Goal: Task Accomplishment & Management: Manage account settings

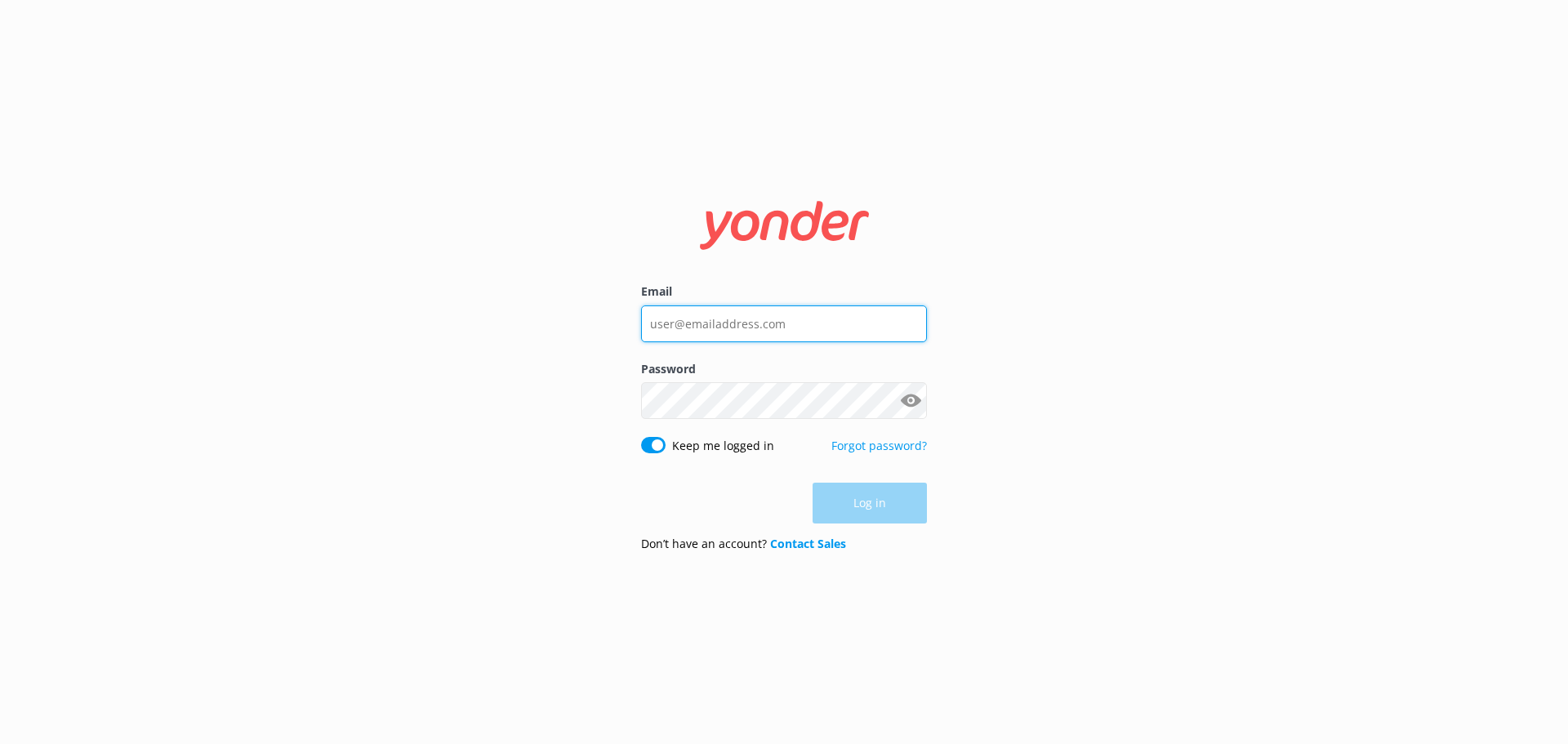
type input "[EMAIL_ADDRESS][DOMAIN_NAME]"
click at [911, 507] on div "Log in" at bounding box center [784, 503] width 286 height 41
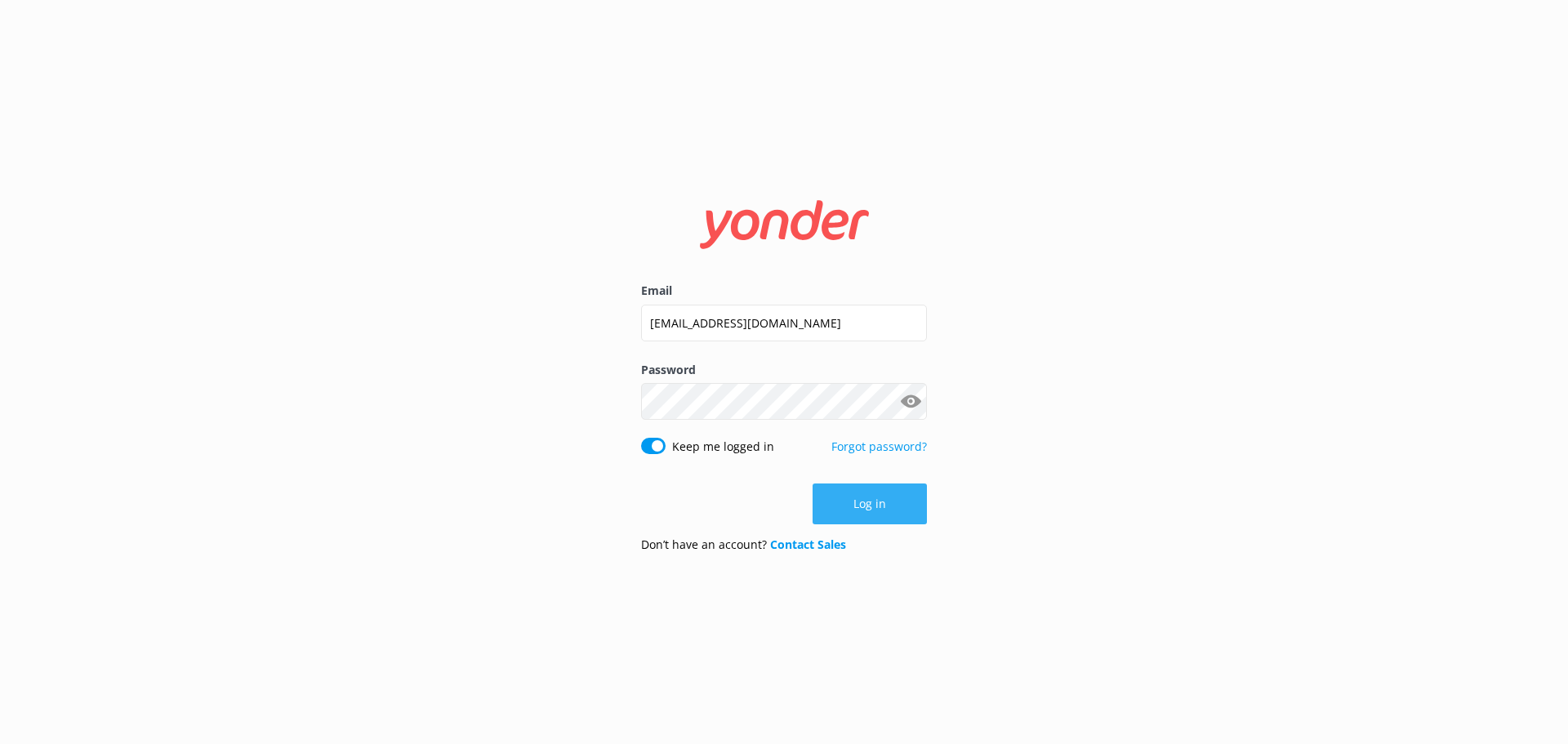
click at [896, 503] on button "Log in" at bounding box center [869, 504] width 115 height 41
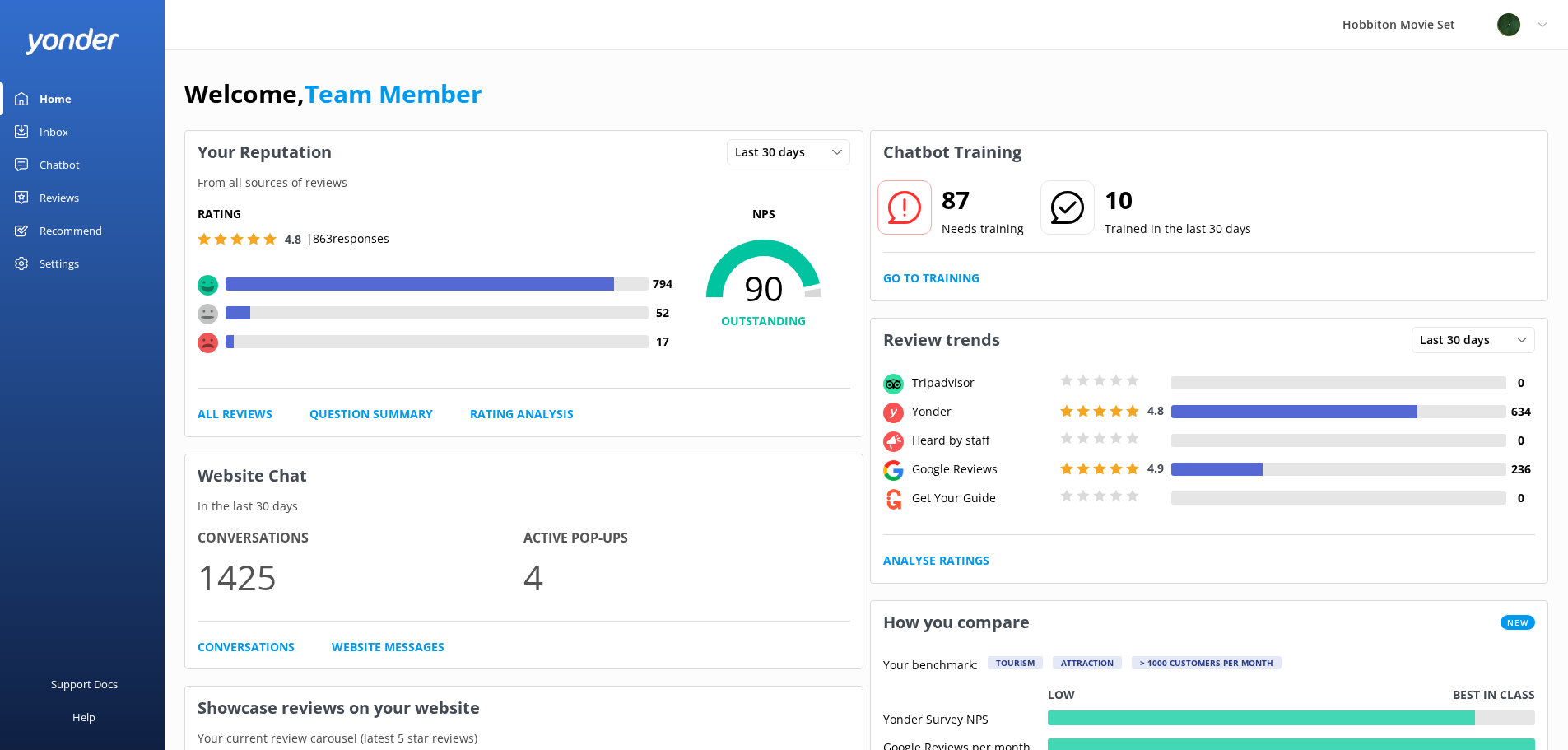
click at [61, 129] on div "Inbox" at bounding box center [54, 132] width 29 height 33
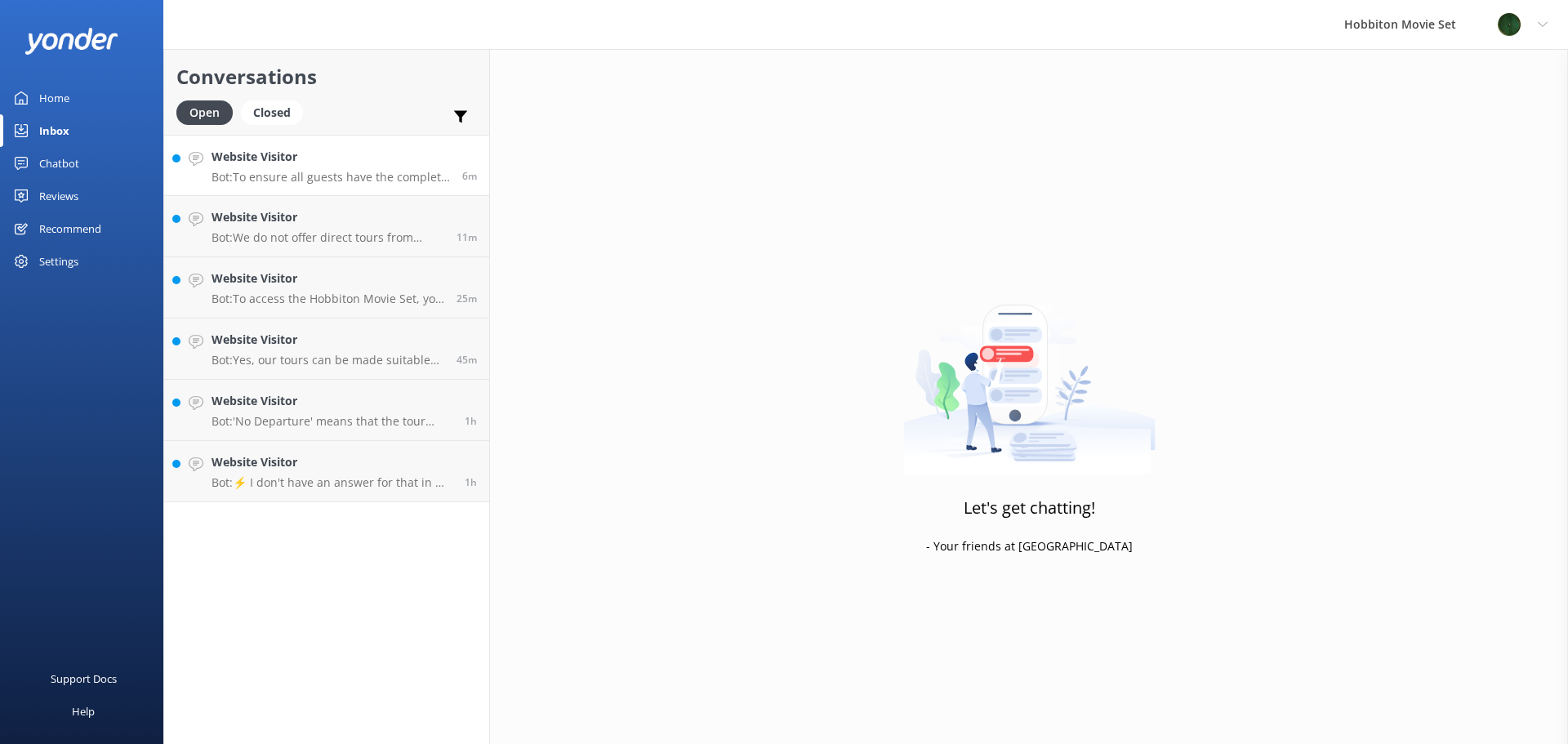
click at [322, 172] on p "Bot: To ensure all guests have the complete experience, the Hobbiton Movie Set …" at bounding box center [331, 177] width 238 height 15
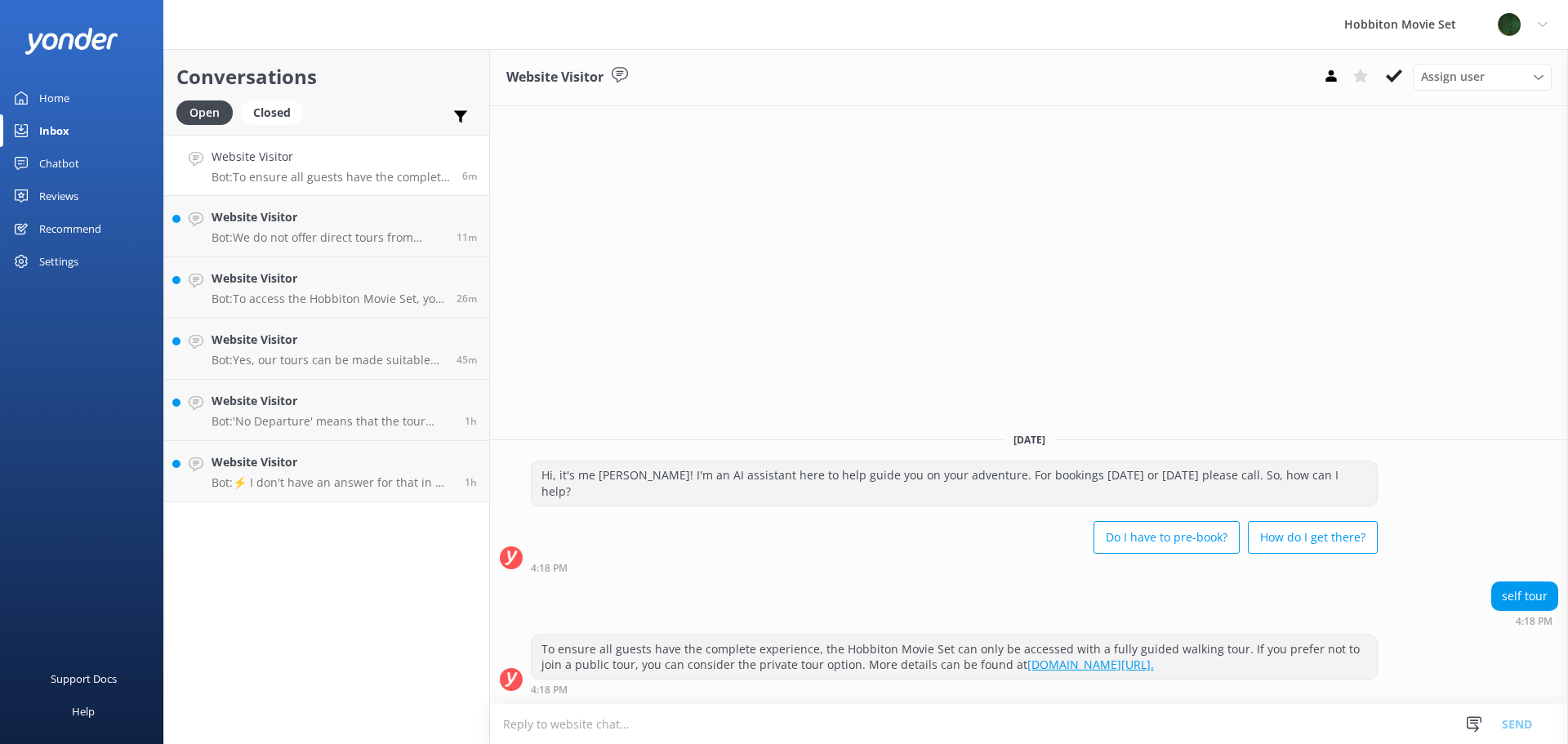
click at [1383, 58] on div "Website Visitor Assign user [PERSON_NAME] Team Member [PERSON_NAME] Mikayla [PE…" at bounding box center [1029, 78] width 1078 height 57
click at [1386, 70] on icon at bounding box center [1394, 76] width 17 height 17
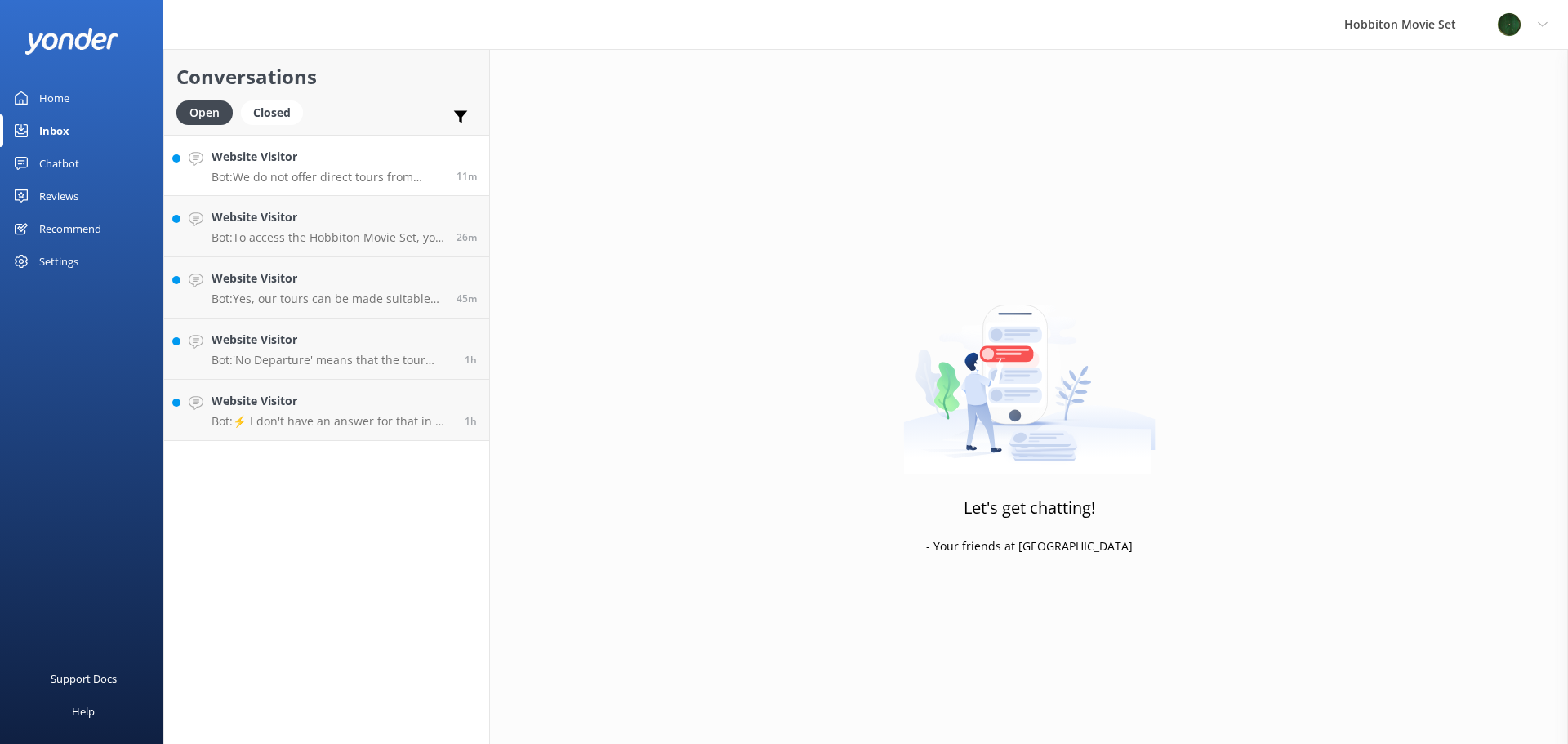
click at [437, 187] on link "Website Visitor Bot: We do not offer direct tours from [GEOGRAPHIC_DATA], but s…" at bounding box center [326, 165] width 325 height 61
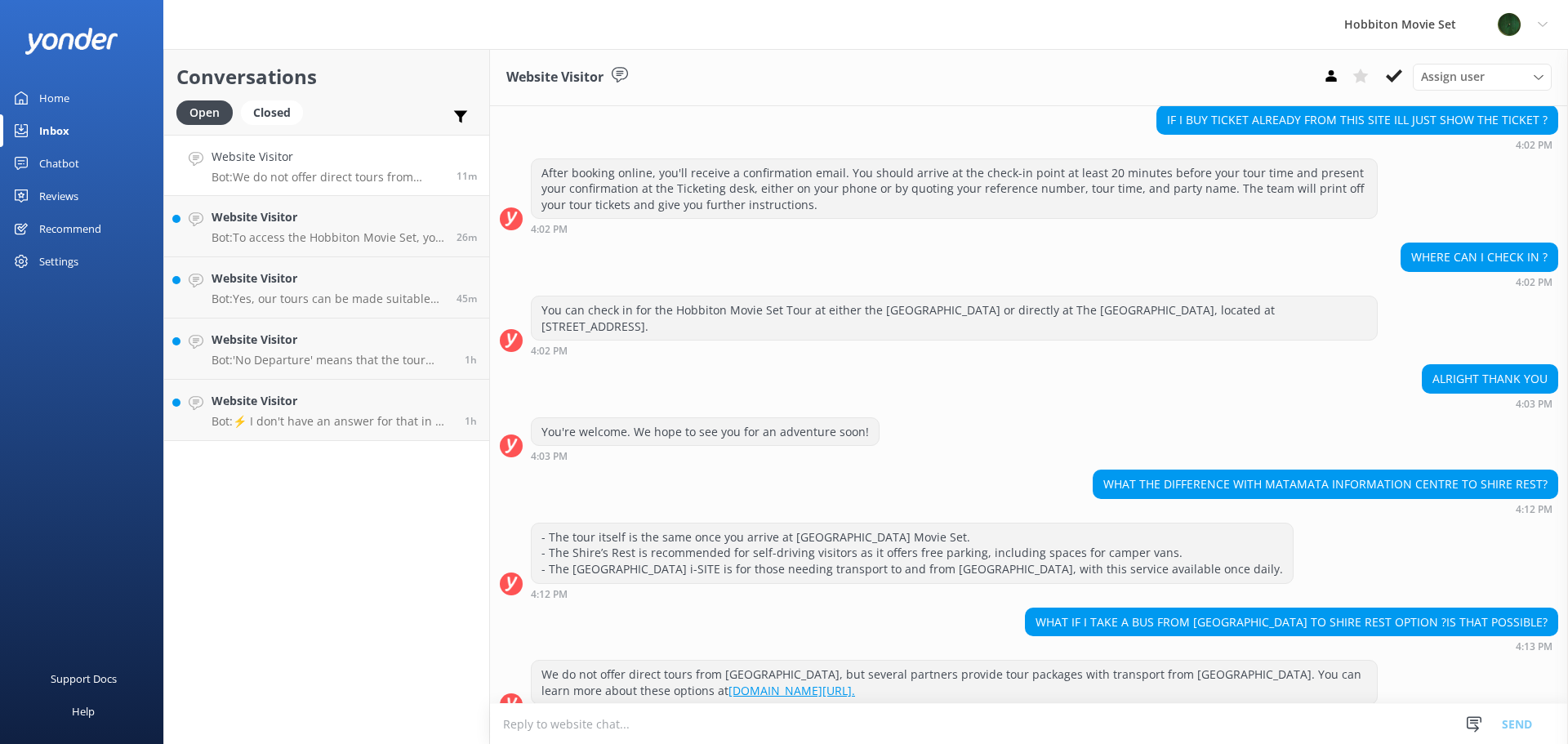
scroll to position [295, 0]
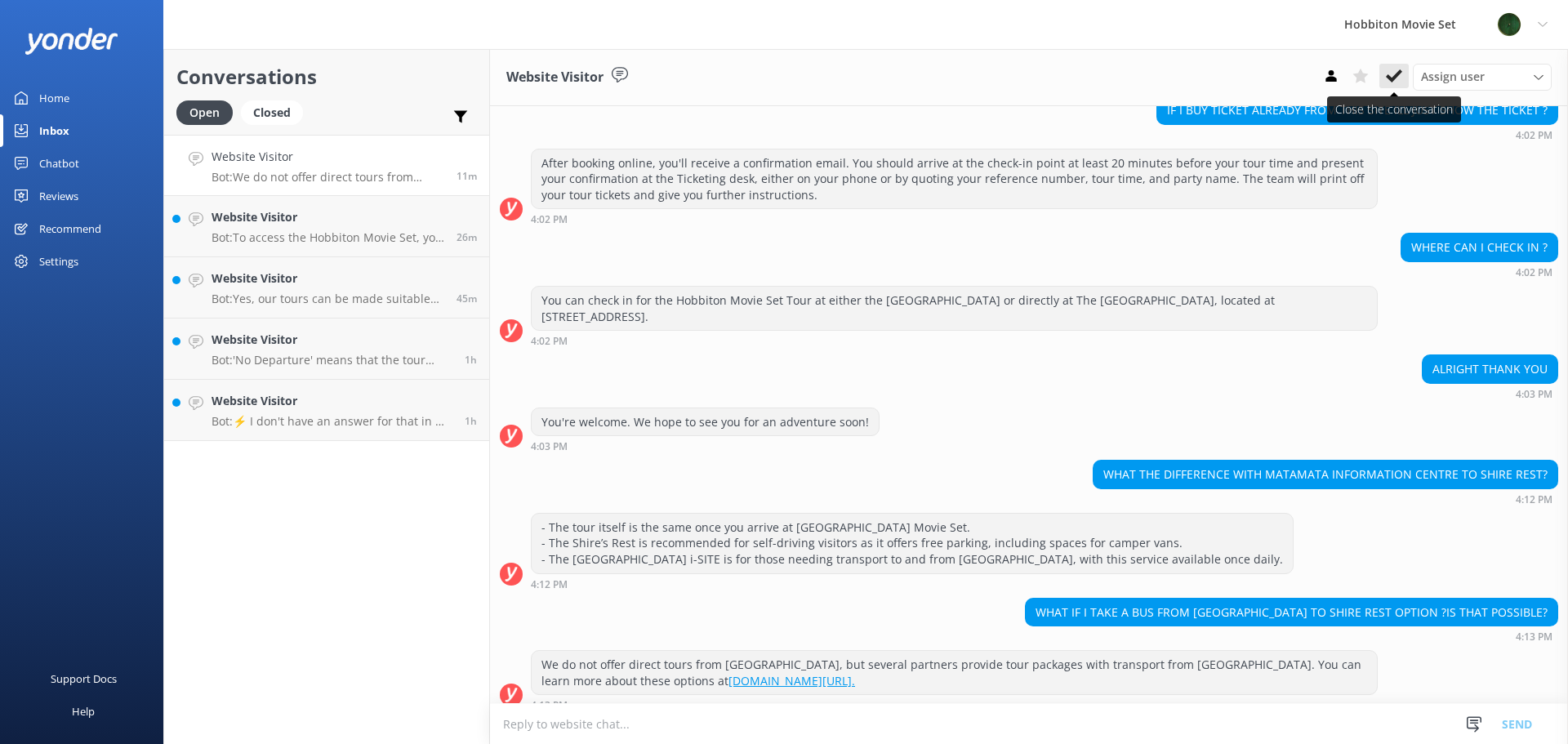
click at [1401, 75] on icon at bounding box center [1394, 76] width 17 height 17
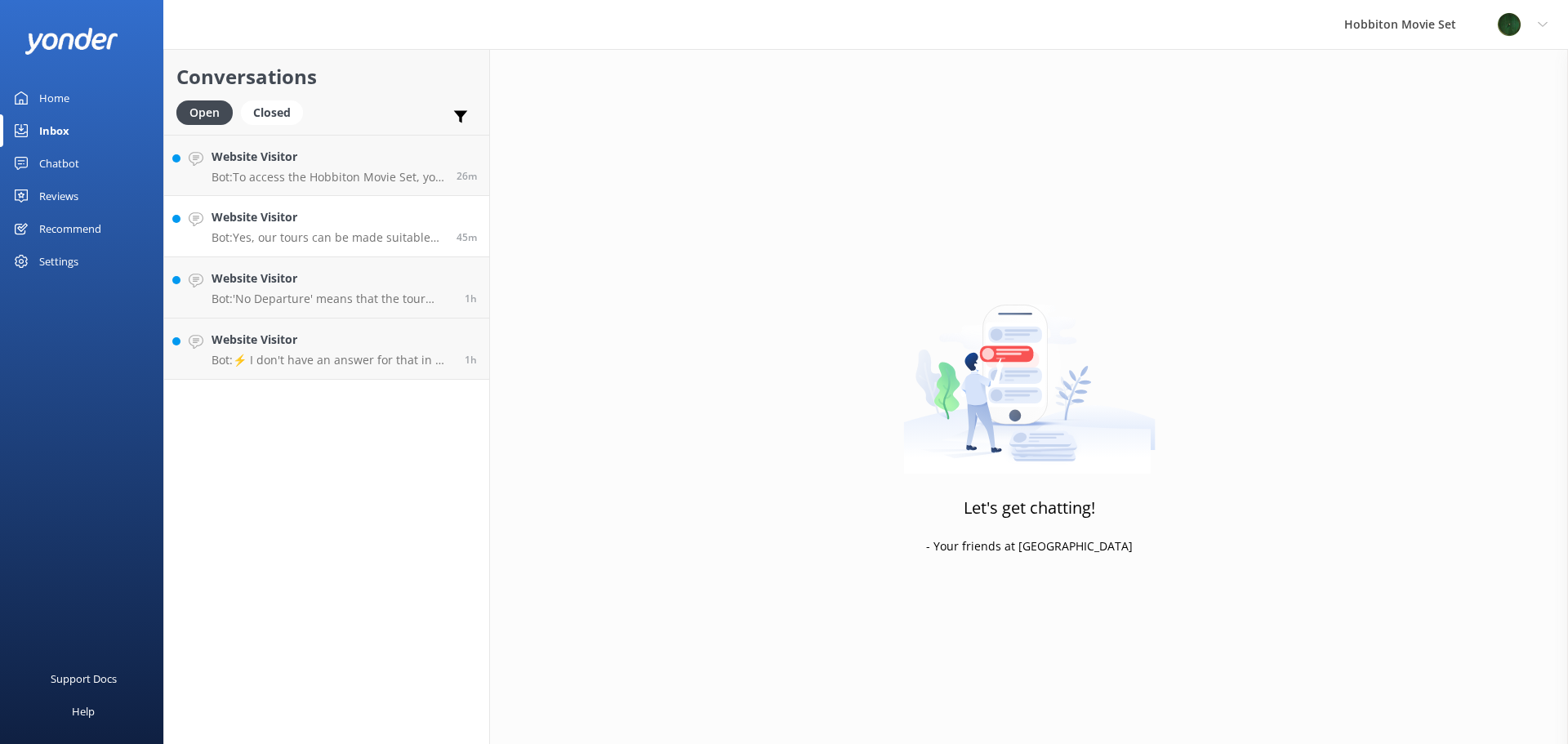
click at [349, 211] on h4 "Website Visitor" at bounding box center [328, 217] width 233 height 18
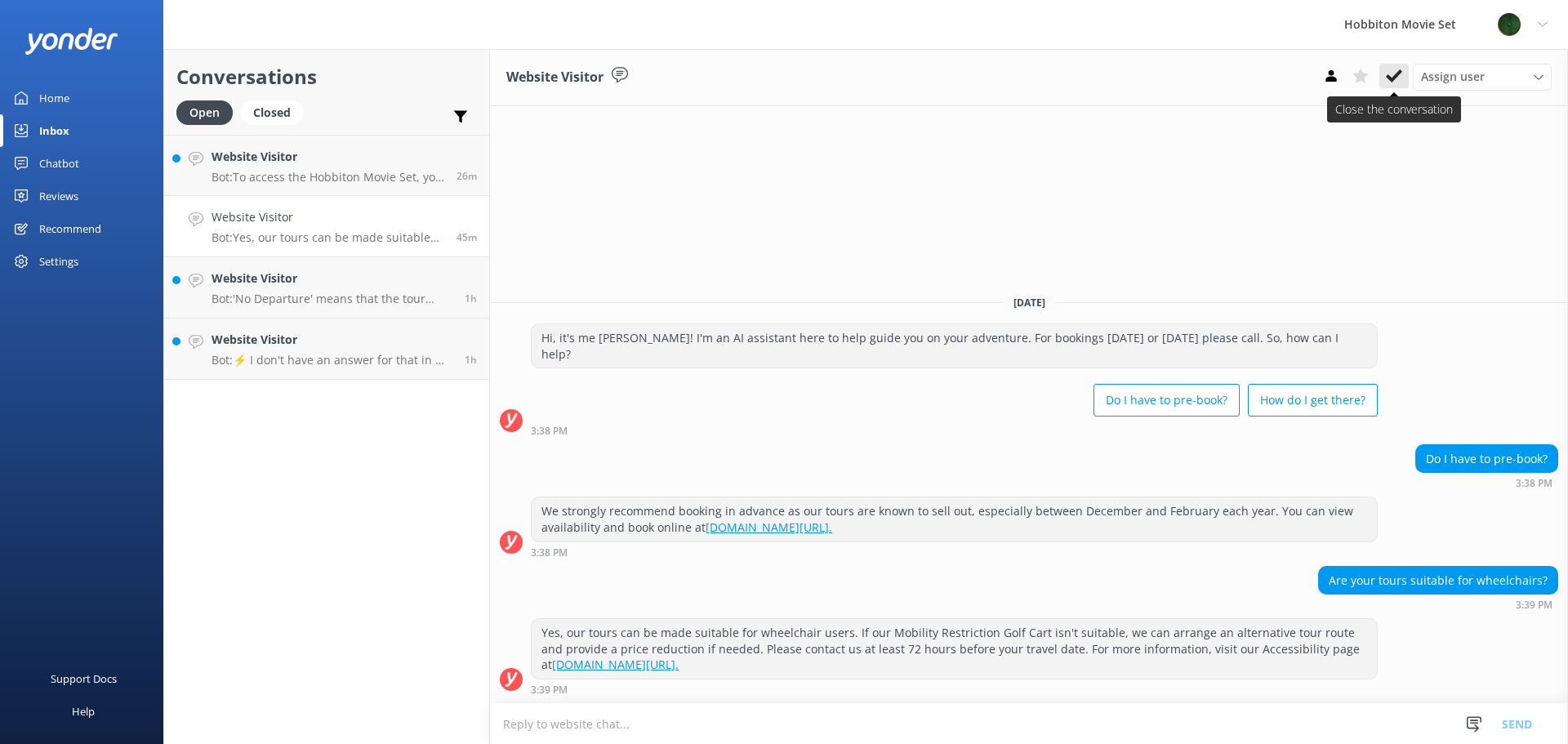
click at [1405, 80] on button at bounding box center [1393, 75] width 29 height 24
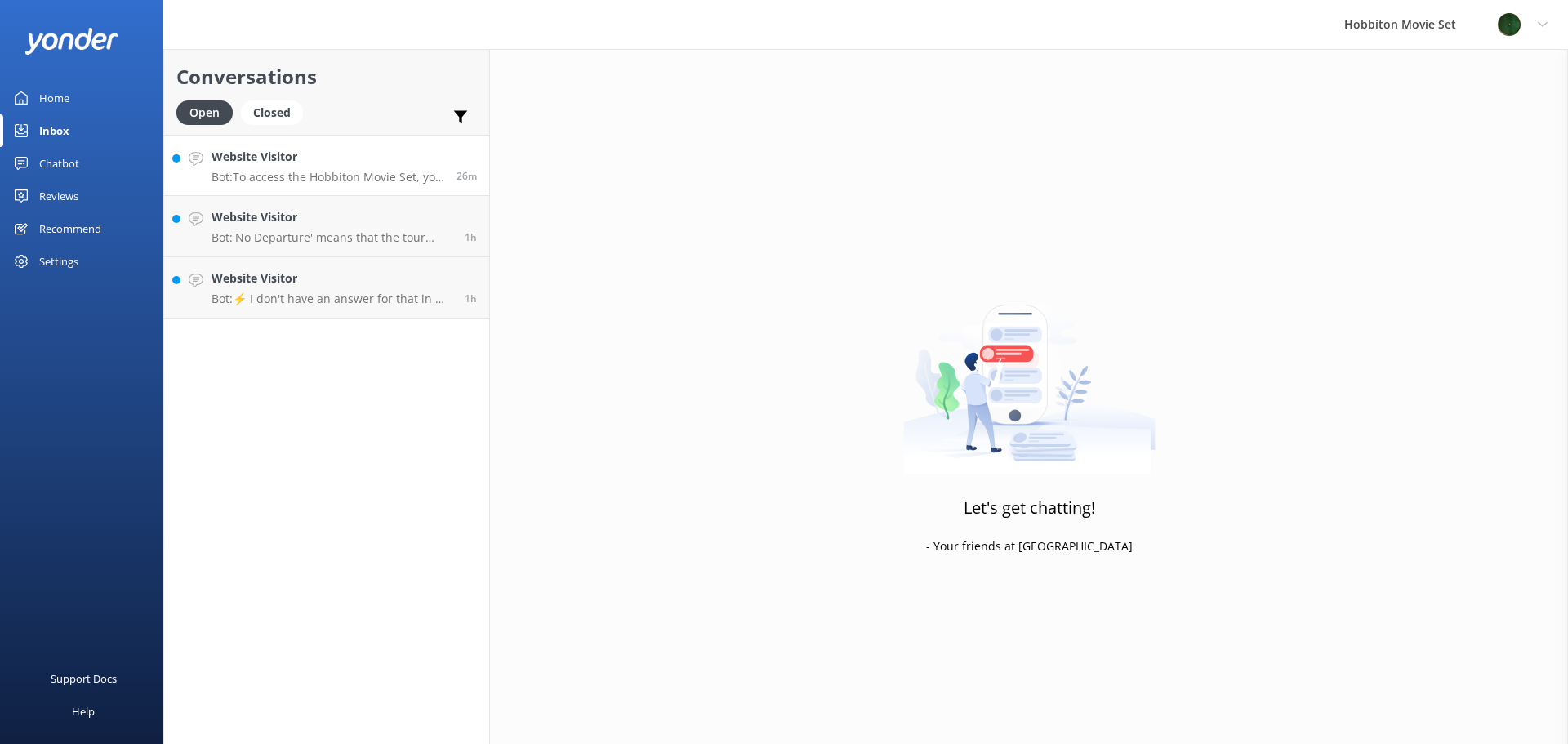
click at [291, 168] on div "Website Visitor Bot: To access the Hobbiton Movie Set, you must join a fully gu…" at bounding box center [328, 166] width 233 height 35
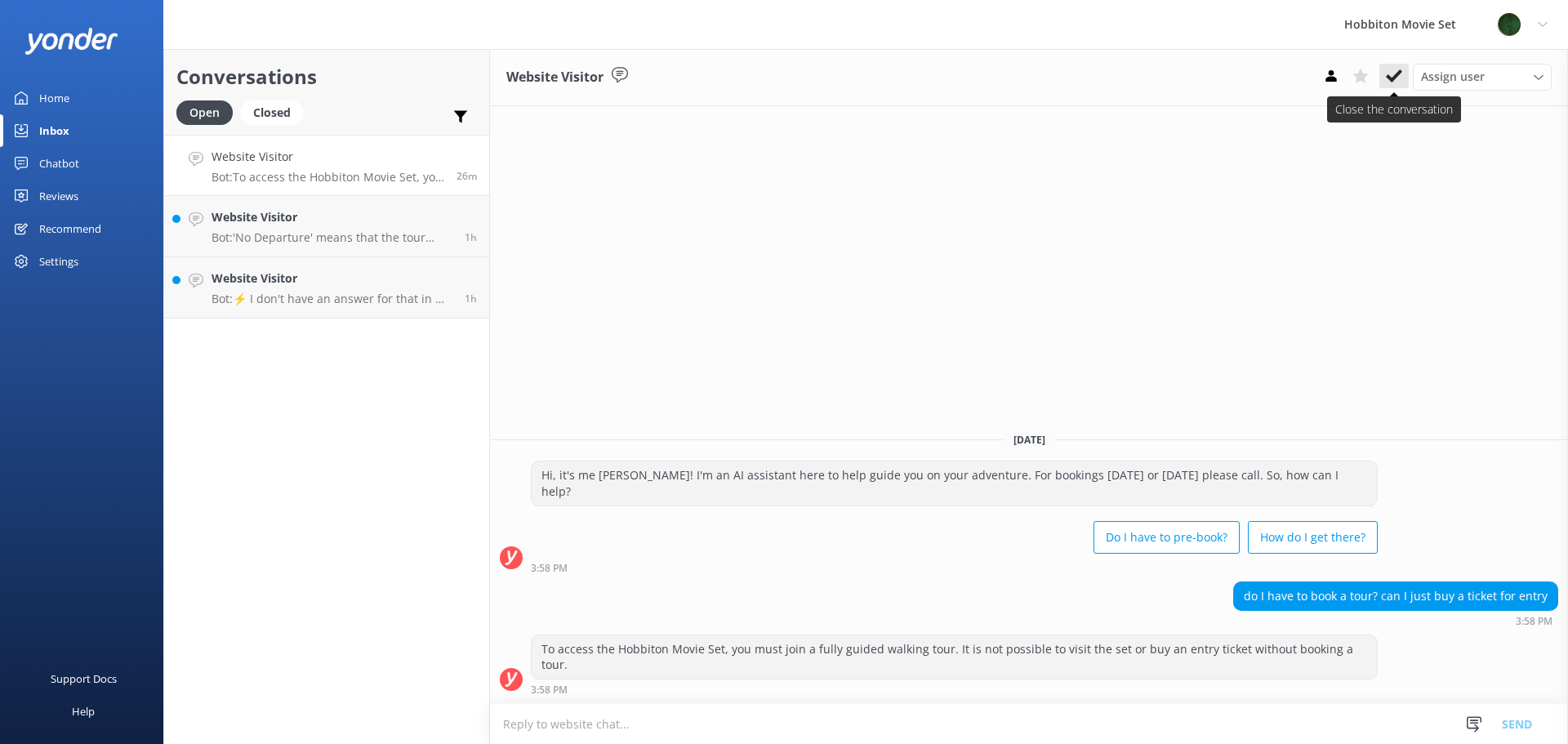
click at [1395, 69] on icon at bounding box center [1394, 76] width 17 height 17
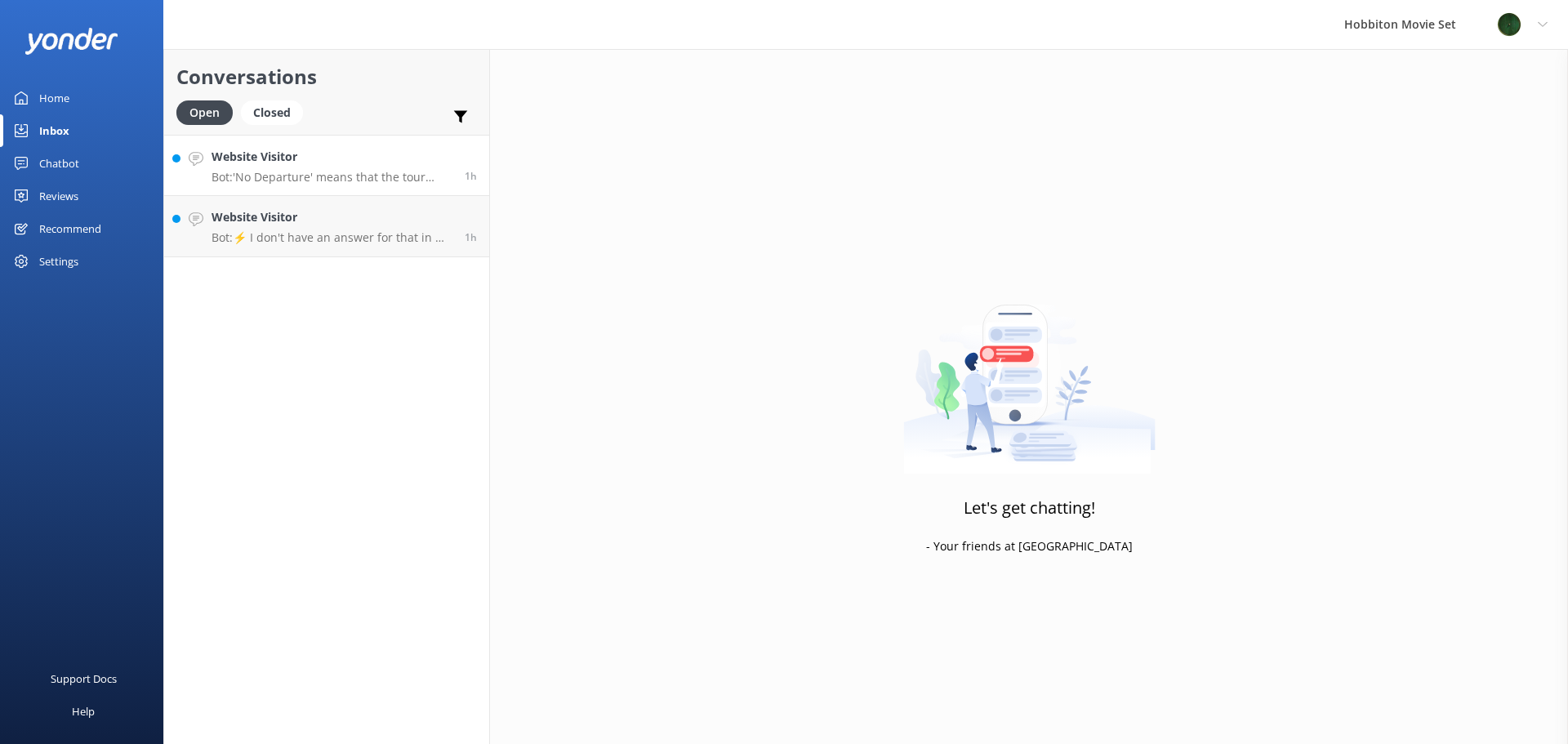
click at [389, 165] on h4 "Website Visitor" at bounding box center [332, 156] width 241 height 18
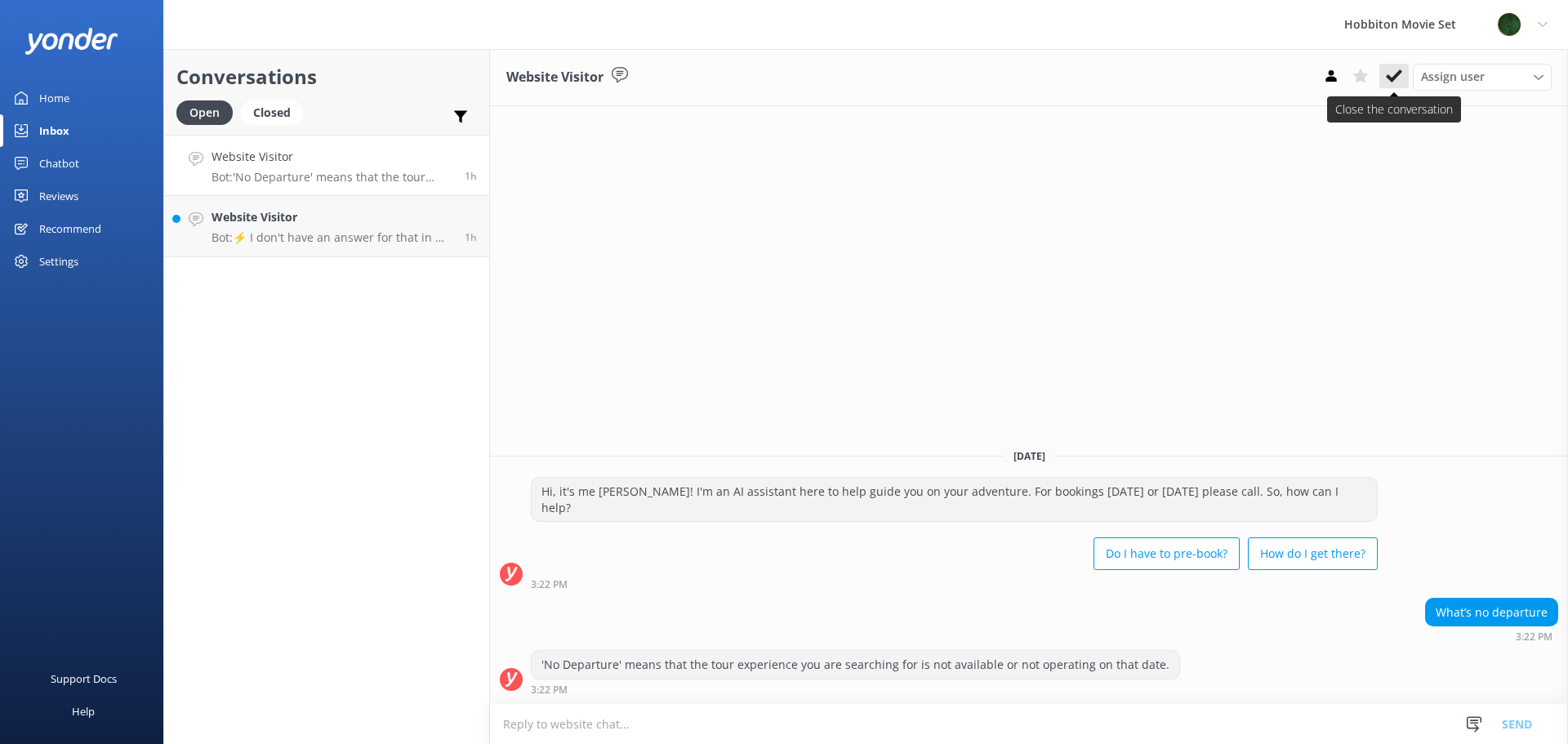
click at [1403, 82] on button at bounding box center [1393, 75] width 29 height 24
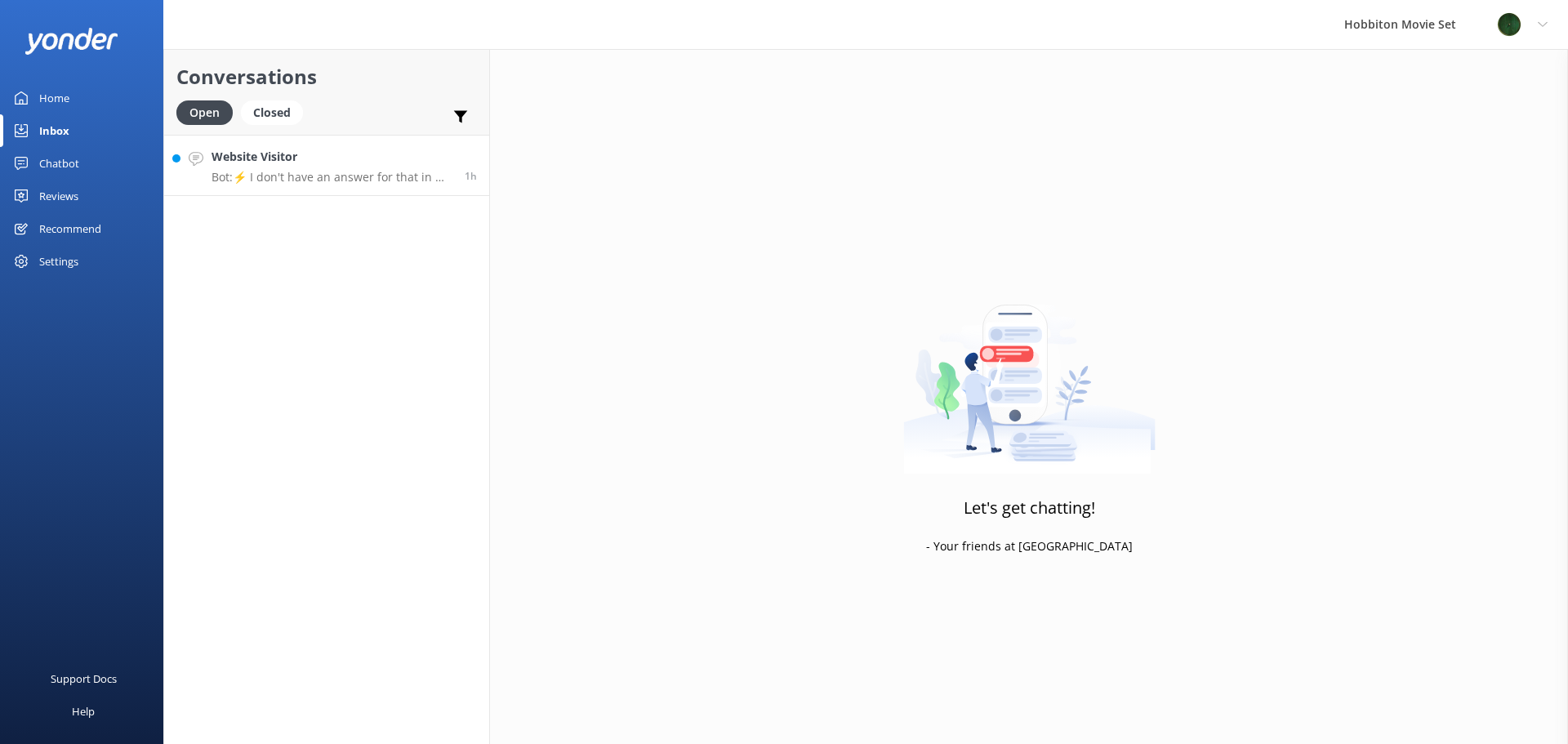
click at [280, 177] on p "Bot: ⚡ I don't have an answer for that in my knowledge base. Please try and rep…" at bounding box center [332, 177] width 241 height 15
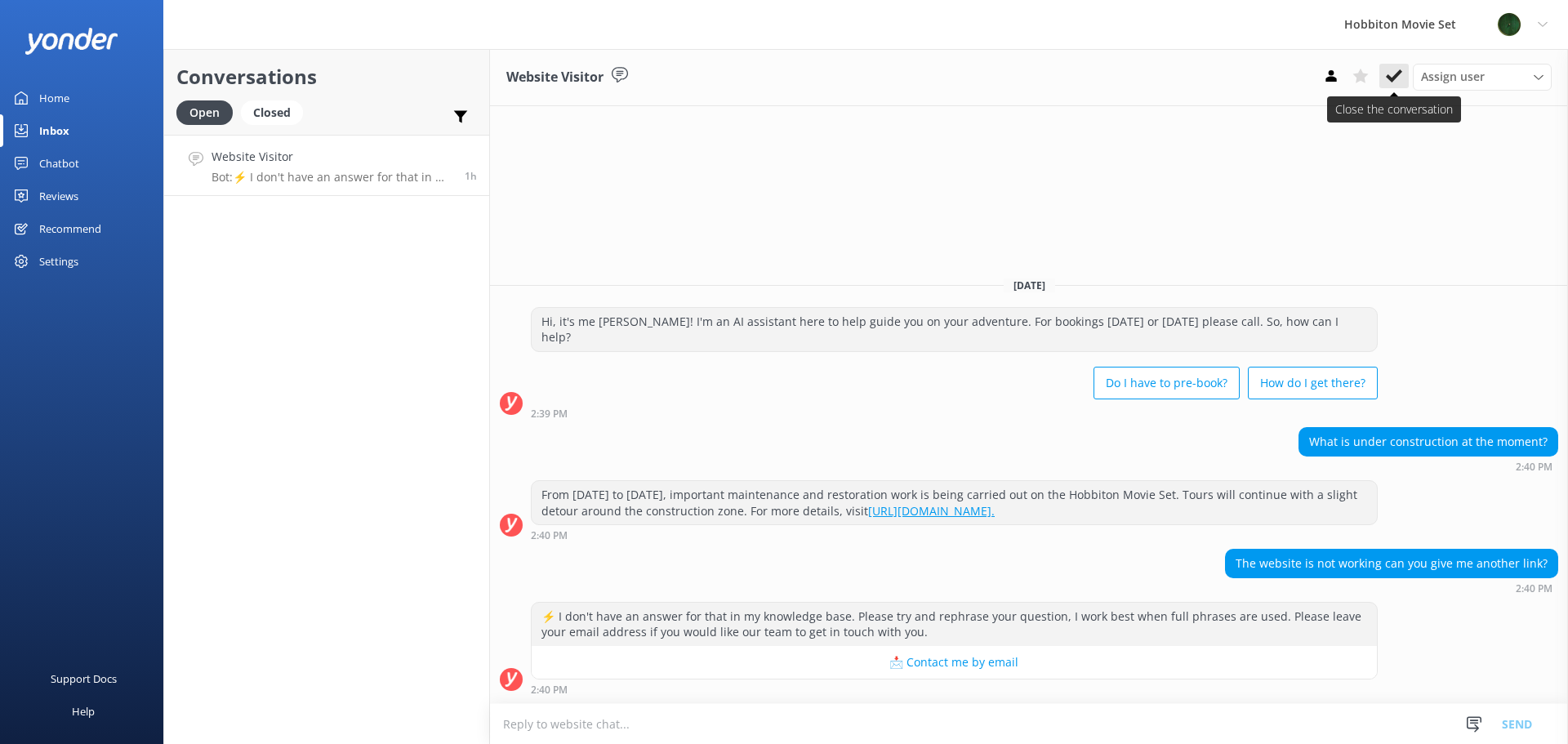
click at [1396, 78] on use at bounding box center [1394, 76] width 17 height 13
